Goal: Complete application form: Complete application form

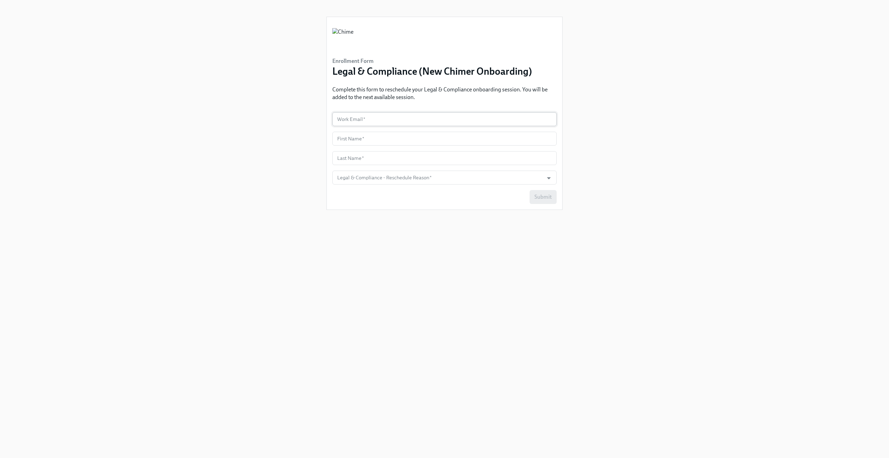
click at [442, 118] on input "text" at bounding box center [444, 119] width 224 height 14
type input "[EMAIL_ADDRESS][DOMAIN_NAME]"
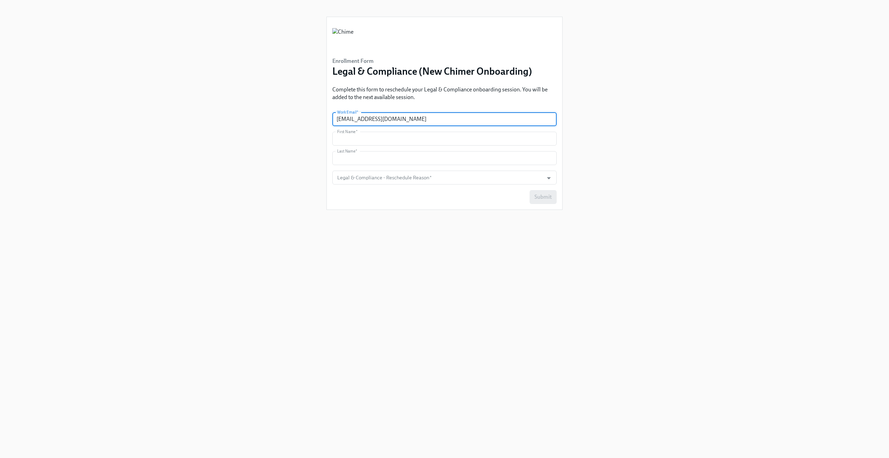
type input "[GEOGRAPHIC_DATA]"
type input "[PERSON_NAME]"
click at [410, 120] on input "[EMAIL_ADDRESS][DOMAIN_NAME]" at bounding box center [444, 119] width 224 height 14
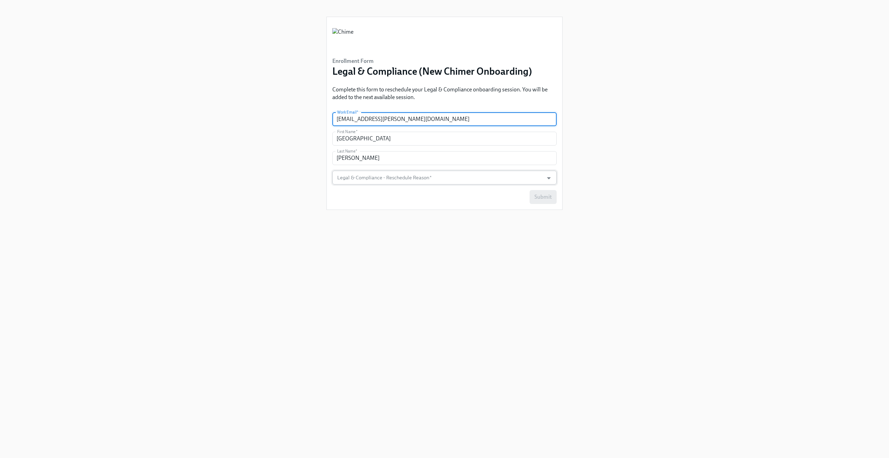
type input "[EMAIL_ADDRESS][PERSON_NAME][DOMAIN_NAME]"
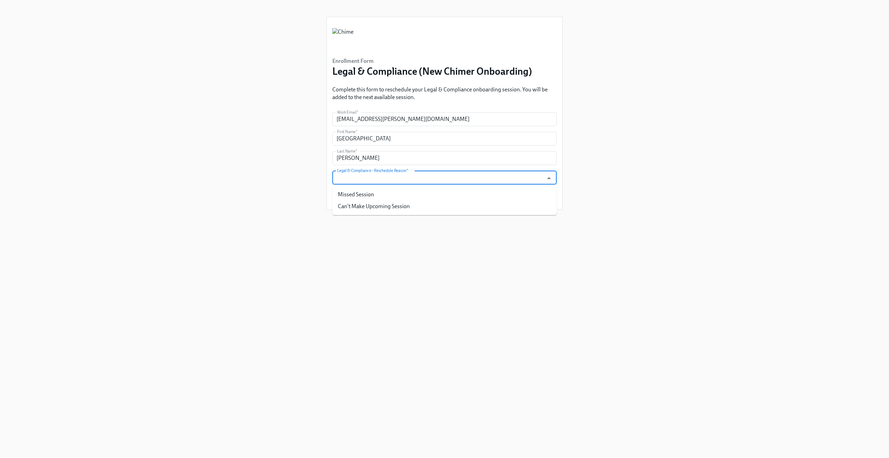
click at [513, 175] on input "Legal & Compliance - Reschedule Reason   *" at bounding box center [438, 178] width 204 height 14
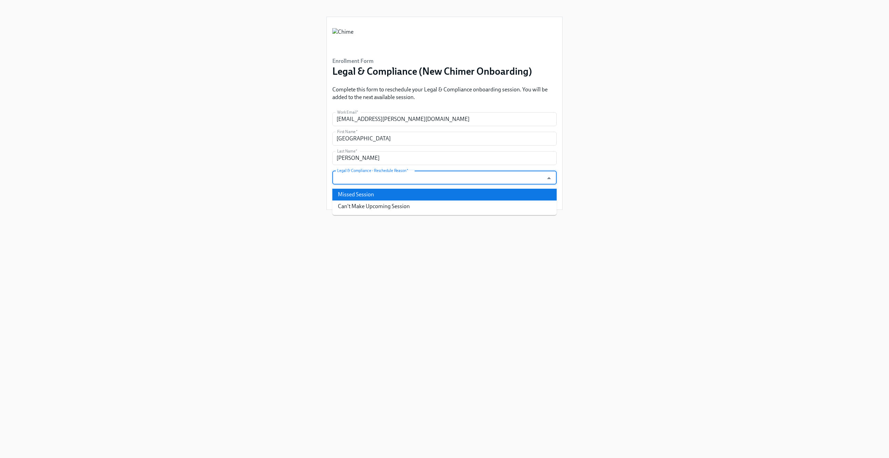
click at [506, 189] on li "Missed Session" at bounding box center [444, 195] width 224 height 12
type input "Missed Session"
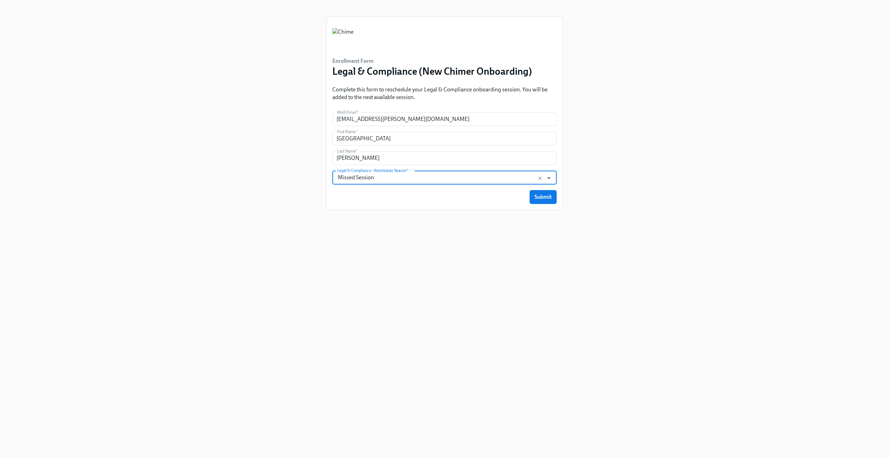
click at [533, 196] on button "Submit" at bounding box center [543, 197] width 27 height 14
